Goal: Check status: Check status

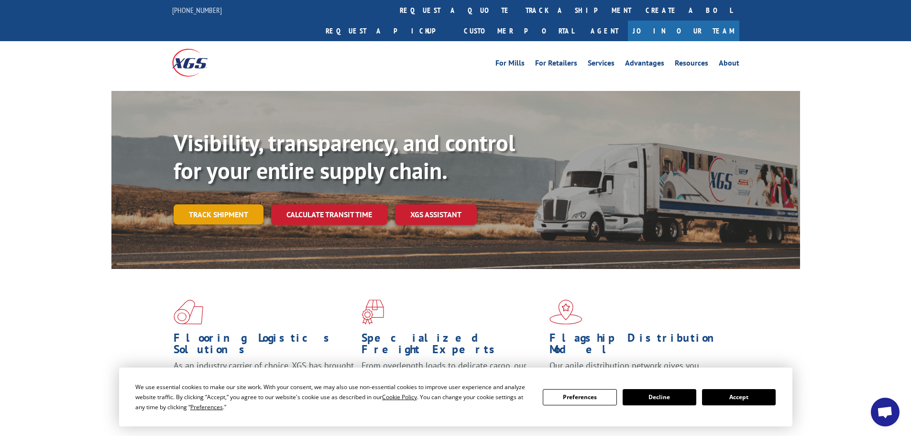
click at [218, 204] on link "Track shipment" at bounding box center [219, 214] width 90 height 20
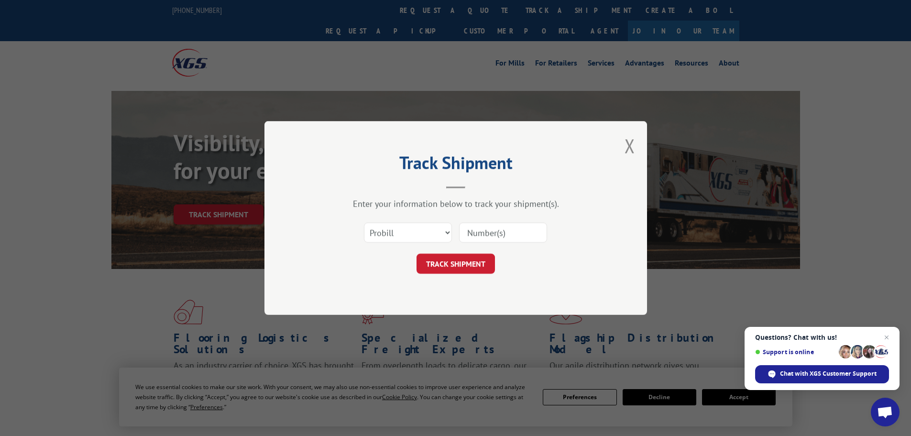
click at [465, 229] on input at bounding box center [503, 232] width 88 height 20
paste input "17693737"
type input "17693737"
click at [438, 266] on button "TRACK SHIPMENT" at bounding box center [456, 263] width 78 height 20
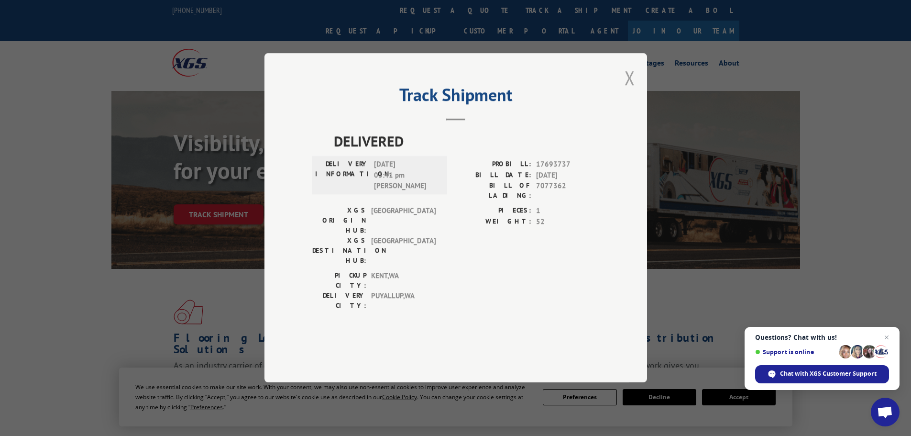
click at [629, 90] on button "Close modal" at bounding box center [630, 77] width 11 height 25
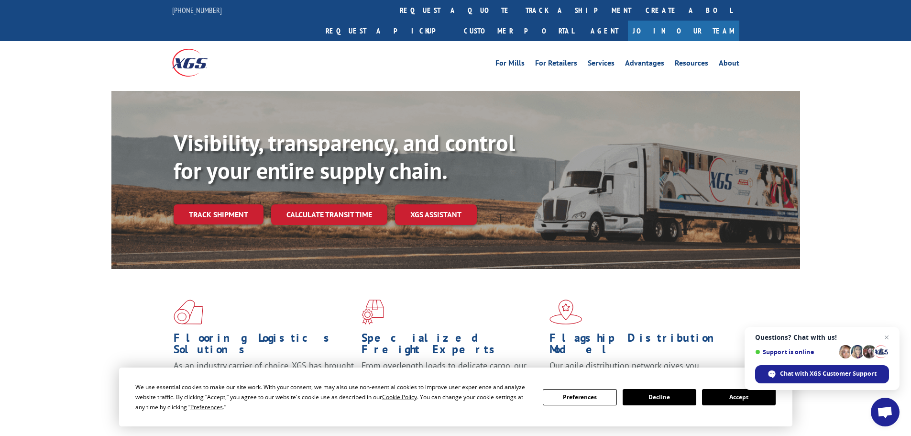
click at [727, 394] on button "Accept" at bounding box center [739, 397] width 74 height 16
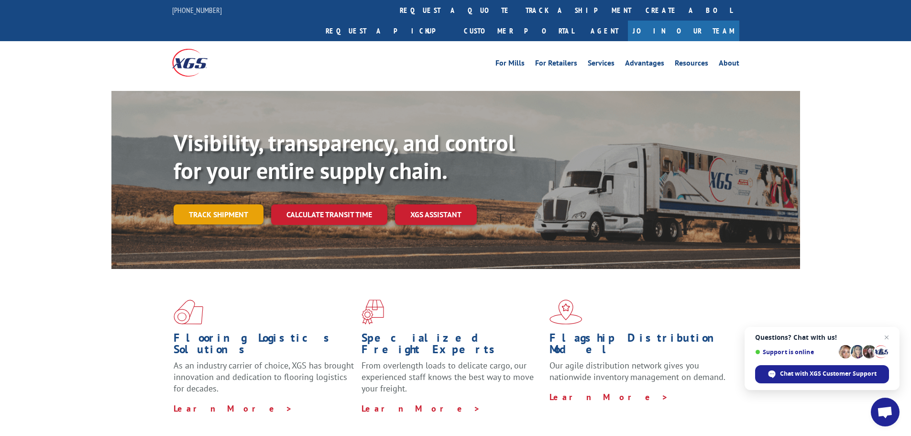
click at [217, 204] on link "Track shipment" at bounding box center [219, 214] width 90 height 20
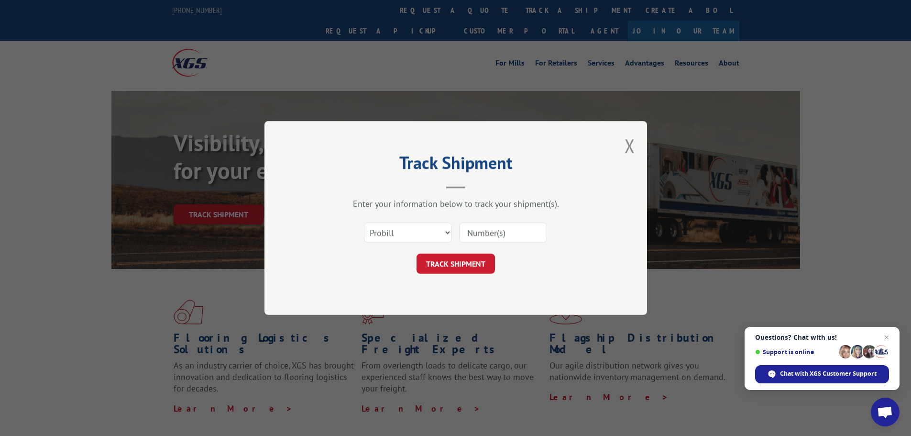
click at [468, 230] on input at bounding box center [503, 232] width 88 height 20
paste input "5628852"
type input "5628852"
click at [441, 229] on select "Select category... Probill BOL PO" at bounding box center [408, 232] width 88 height 20
select select "bol"
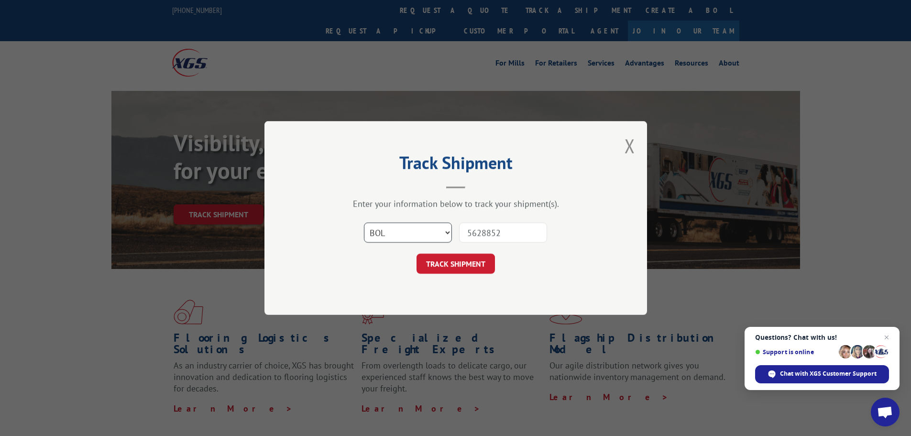
click at [364, 222] on select "Select category... Probill BOL PO" at bounding box center [408, 232] width 88 height 20
click at [436, 263] on button "TRACK SHIPMENT" at bounding box center [456, 263] width 78 height 20
